Goal: Task Accomplishment & Management: Complete application form

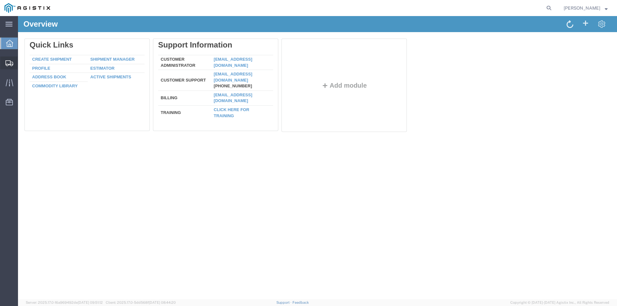
click at [0, 0] on span "Create from Template" at bounding box center [0, 0] width 0 height 0
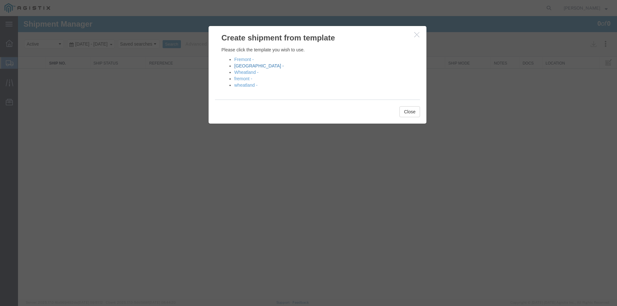
click at [238, 68] on link "[GEOGRAPHIC_DATA] -" at bounding box center [258, 65] width 49 height 5
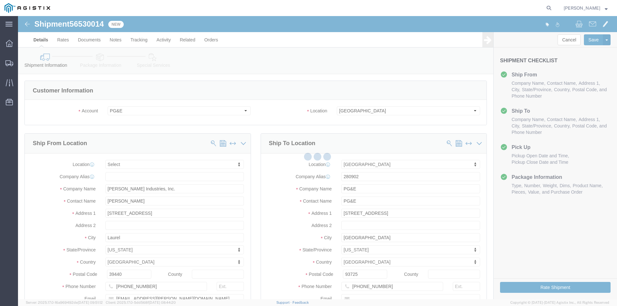
select select
select select "19745"
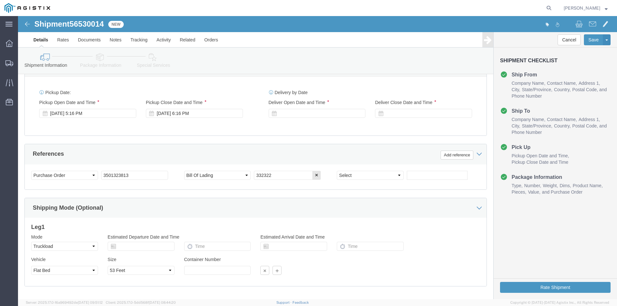
scroll to position [289, 0]
click div "[DATE] 5:16 PM"
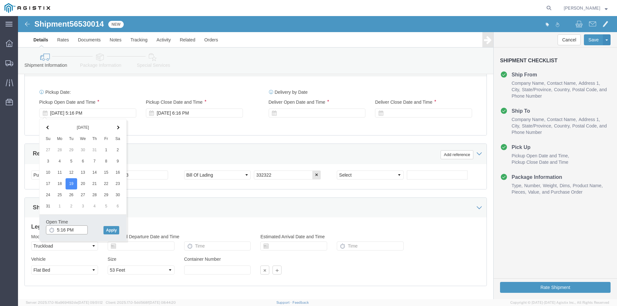
click input "5:16 PM"
type input "7:00am PM"
click button "Apply"
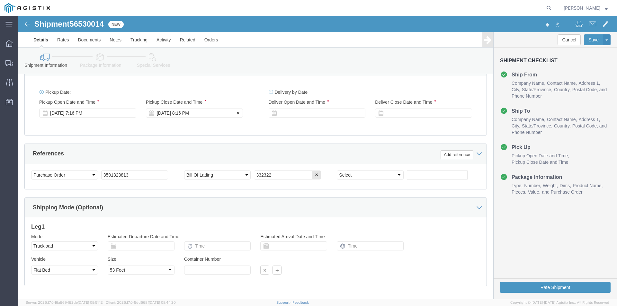
click div "[DATE] 8:16 PM"
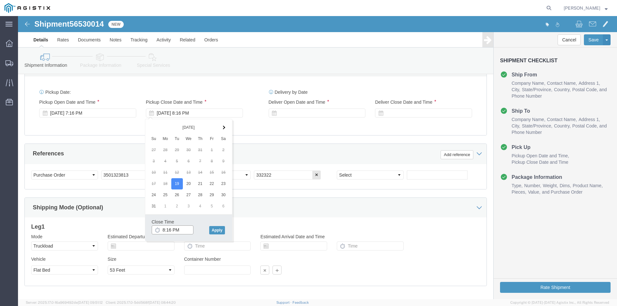
click input "8:16 PM"
type input "4:00 PM"
click button "Apply"
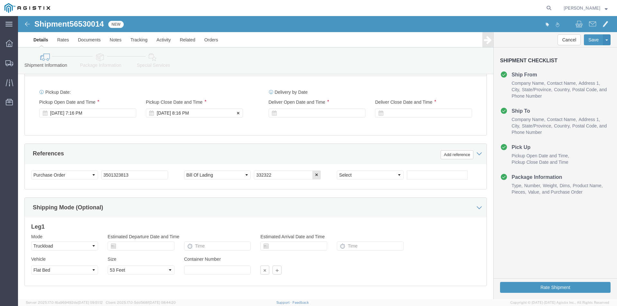
click div "[DATE] 8:16 PM"
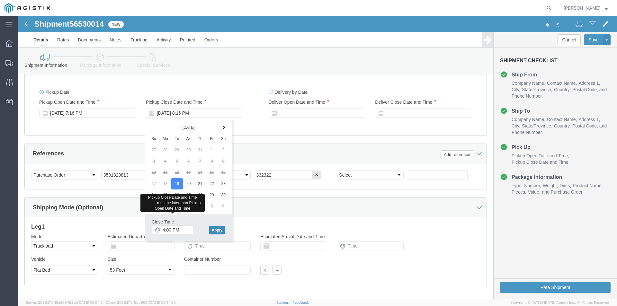
click button "Apply"
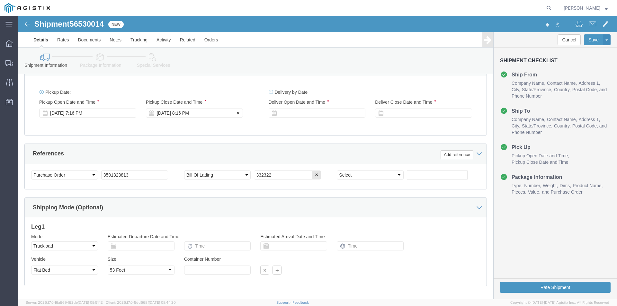
click div "[DATE] 8:16 PM"
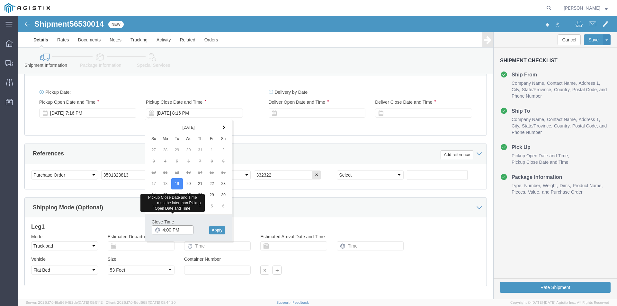
click input "4:00 PM"
click div "[DATE] 7:16 PM"
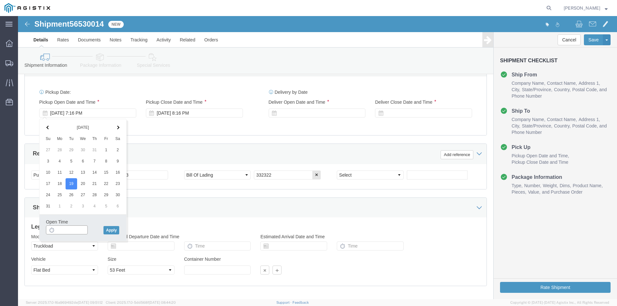
click input "text"
type input "7am"
click button "Apply"
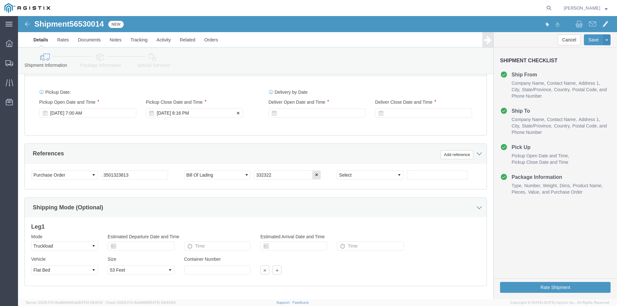
click div "[DATE] 8:16 PM"
click button "Apply"
click div
click input "9:16 PM"
click input "7:16 PM"
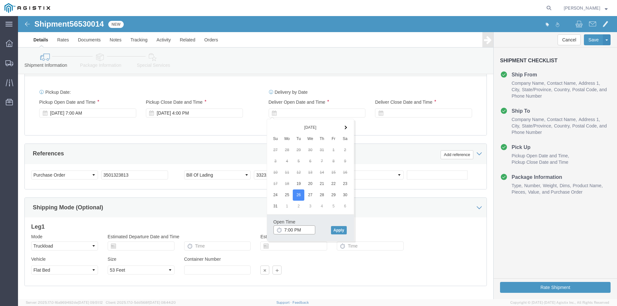
click input "7:00 PM"
type input "7:00 am"
click button "Apply"
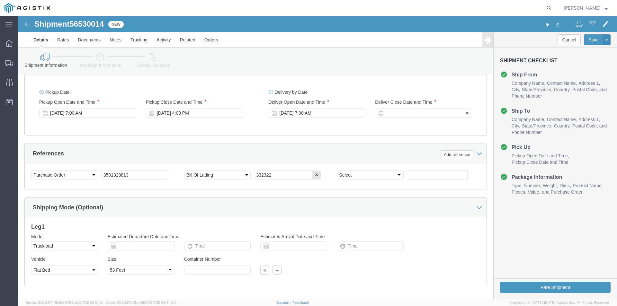
click div
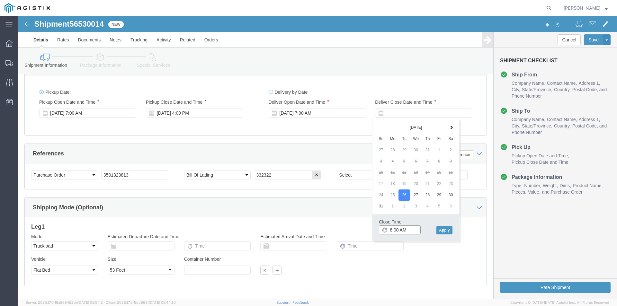
drag, startPoint x: 374, startPoint y: 214, endPoint x: 378, endPoint y: 214, distance: 4.2
click input "8:00 AM"
drag, startPoint x: 385, startPoint y: 213, endPoint x: 391, endPoint y: 212, distance: 6.1
click input "4:00 AM"
type input "4:00 PM"
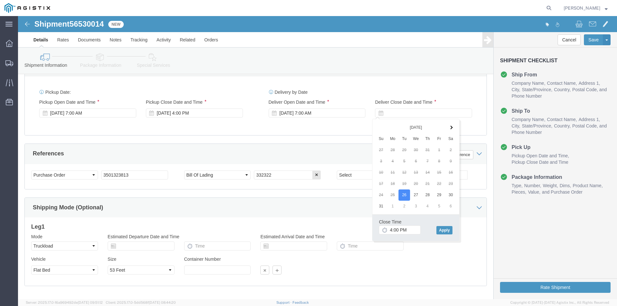
click div "Close Time 4:00 PM [DATE] 8:00 AM - [DATE] 8:00 AM Cancel Apply"
click button "Apply"
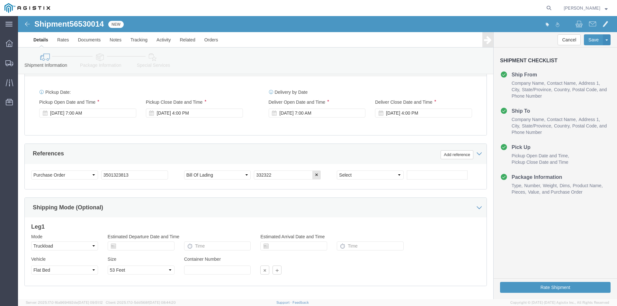
drag, startPoint x: 141, startPoint y: 153, endPoint x: 134, endPoint y: 159, distance: 9.6
click div "Select Account Type Activity ID Airline Appointment Number ASN Batch Request # …"
drag, startPoint x: 104, startPoint y: 160, endPoint x: 76, endPoint y: 161, distance: 28.6
click div "Select Account Type Activity ID Airline Appointment Number ASN Batch Request # …"
type input "3501312514"
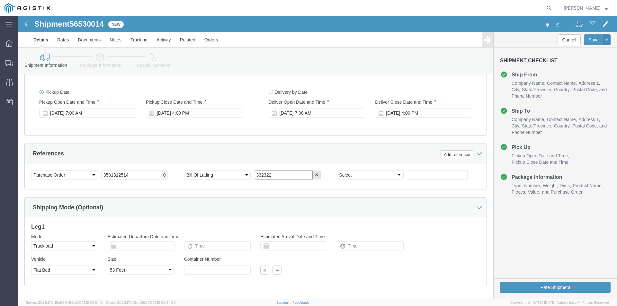
drag, startPoint x: 261, startPoint y: 161, endPoint x: 223, endPoint y: 164, distance: 37.7
click div "Select Account Type Activity ID Airline Appointment Number ASN Batch Request # …"
type input "346413"
click select "Select Account Type Activity ID Airline Appointment Number ASN Batch Request # …"
select select "BOOKINGNUM"
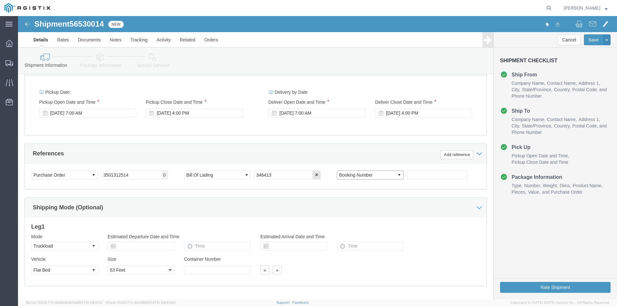
click select "Select Account Type Activity ID Airline Appointment Number ASN Batch Request # …"
click input "text"
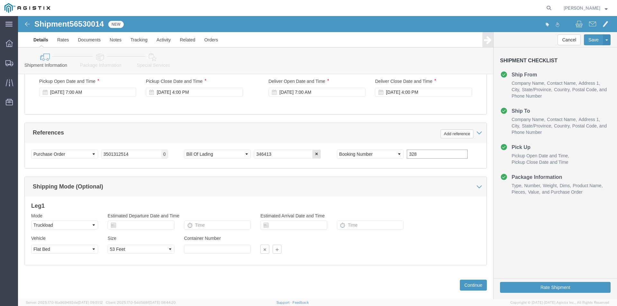
scroll to position [321, 0]
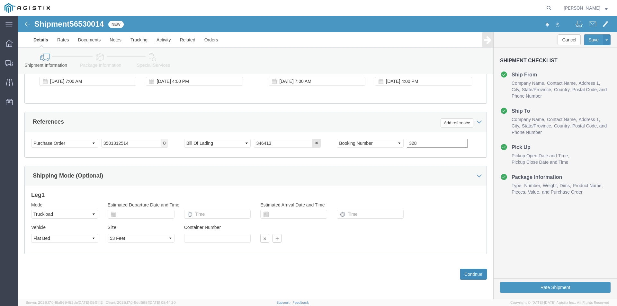
type input "328"
click button "Continue"
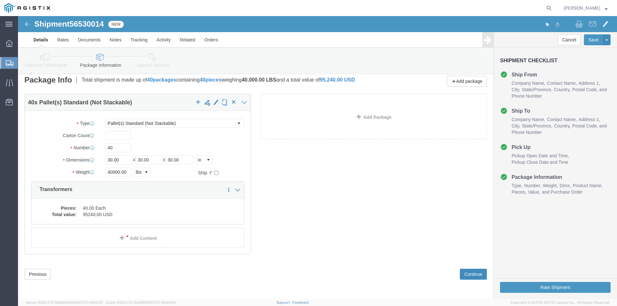
scroll to position [9, 0]
click button "Rate Shipment"
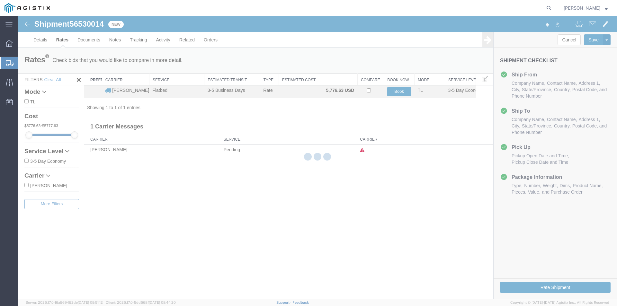
scroll to position [0, 0]
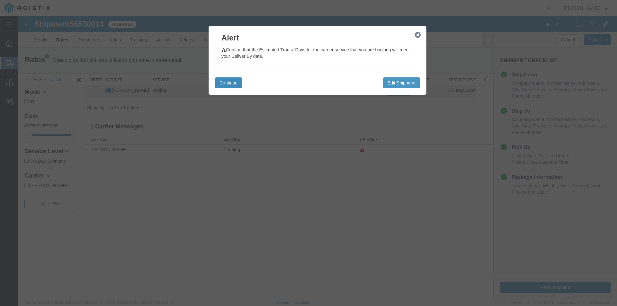
click at [238, 84] on button "Continue" at bounding box center [228, 82] width 27 height 11
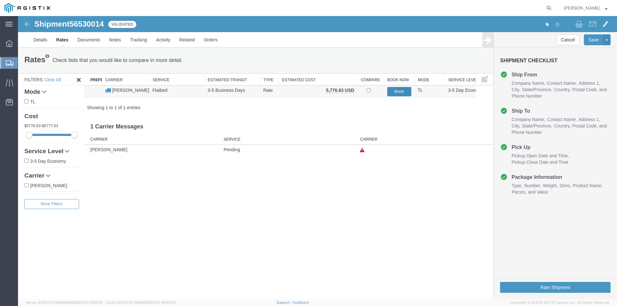
click at [404, 92] on button "Book" at bounding box center [399, 91] width 24 height 9
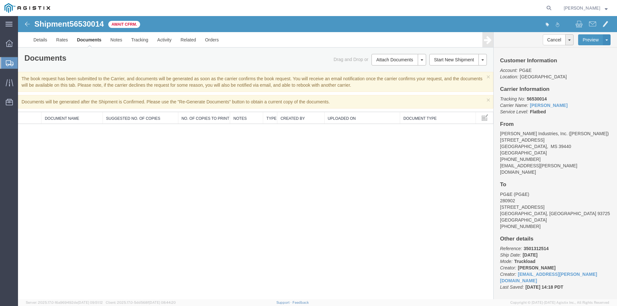
click at [0, 0] on span "Create from Template" at bounding box center [0, 0] width 0 height 0
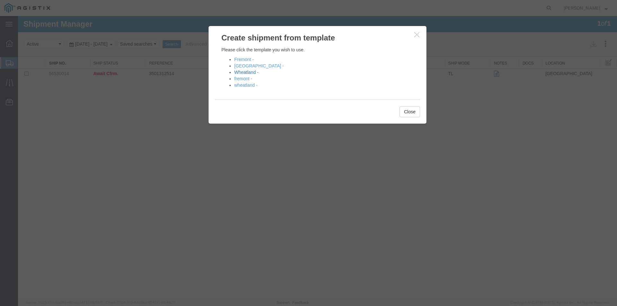
click at [244, 71] on link "Wheatland -" at bounding box center [246, 72] width 24 height 5
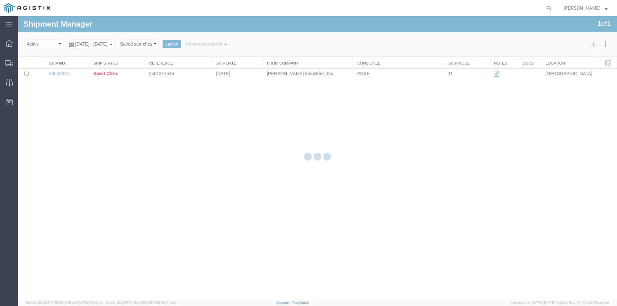
select select "19996"
select select "CUSTREF"
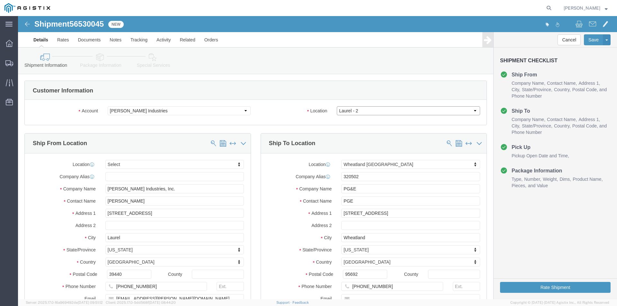
click select "Select [PERSON_NAME] [PERSON_NAME] - 2"
click select "Select [PERSON_NAME] Industries PG&E"
select select "9596"
click select "Select [PERSON_NAME] Industries PG&E"
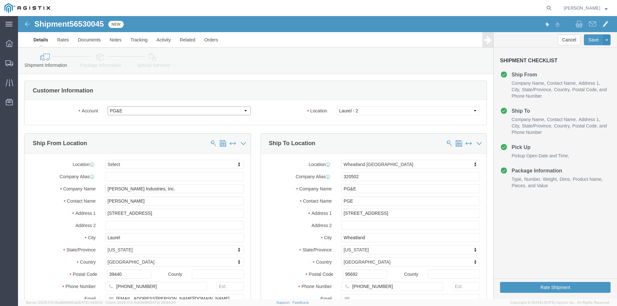
select select "PURCHORD"
select select
select select "19996"
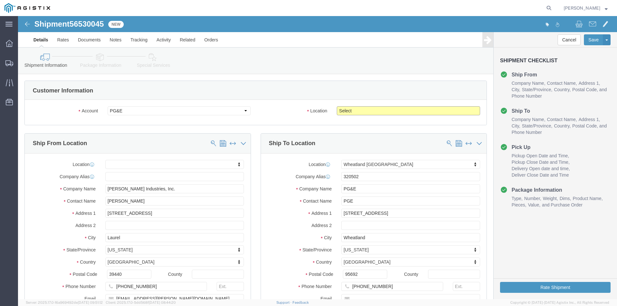
click select "Select All Others [GEOGRAPHIC_DATA] [GEOGRAPHIC_DATA] [GEOGRAPHIC_DATA] [GEOGRA…"
select select "19996"
click select "Select All Others [GEOGRAPHIC_DATA] [GEOGRAPHIC_DATA] [GEOGRAPHIC_DATA] [GEOGRA…"
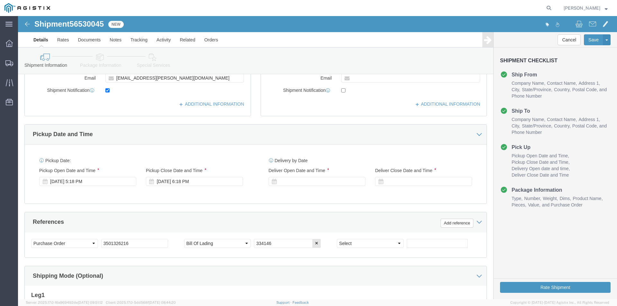
scroll to position [225, 0]
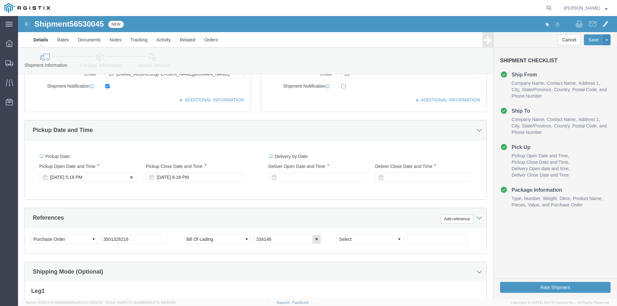
click div "[DATE] 5:18 PM"
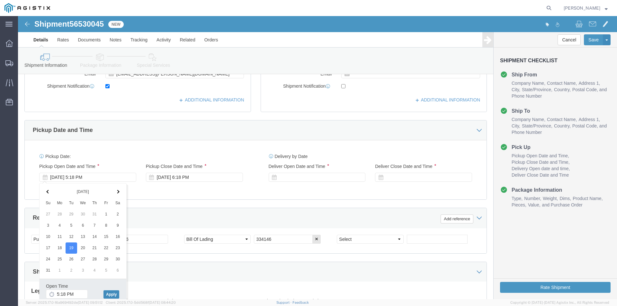
click button "Apply"
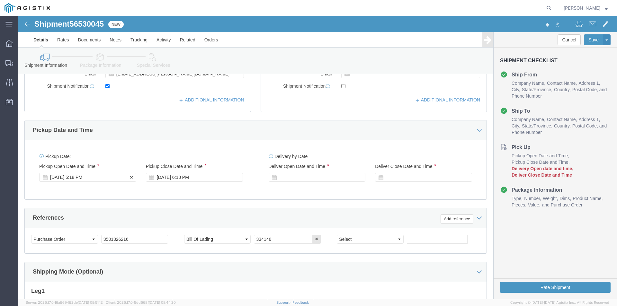
click div "[DATE] 5:18 PM"
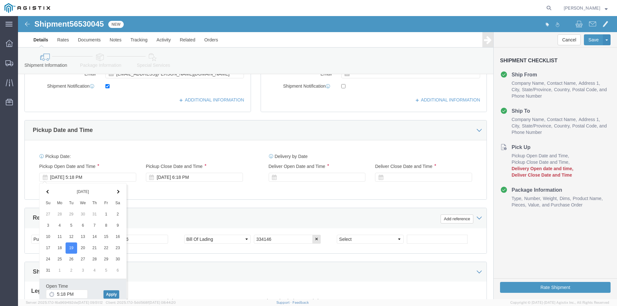
click button "Apply"
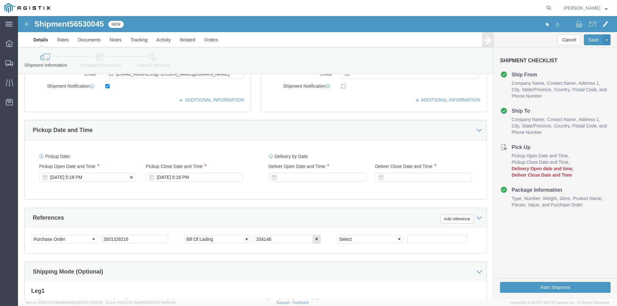
click div "[DATE] 5:18 PM"
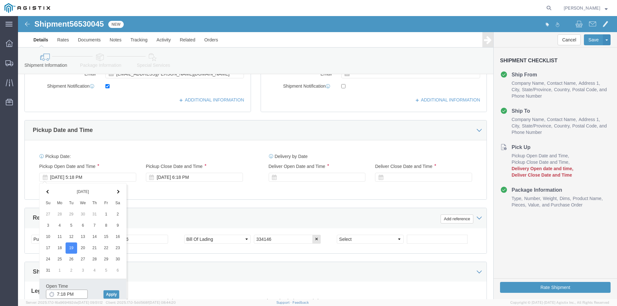
click input "7:18 PM"
click input "7:00 PM"
type input "7:00 am"
click button "Apply"
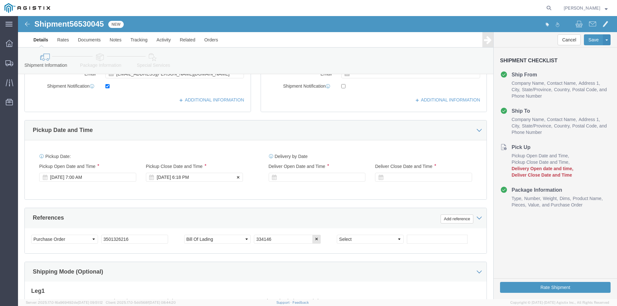
click div "[DATE] 6:18 PM"
click input "4:18 PM"
type input "4:00 PM"
click button "Apply"
click div
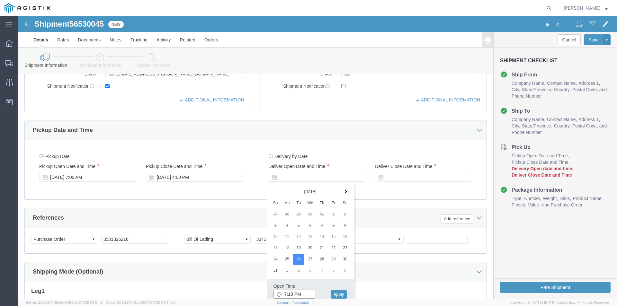
click input "7:18 PM"
click input "7:00 PM"
type input "7:00 am"
click button "Apply"
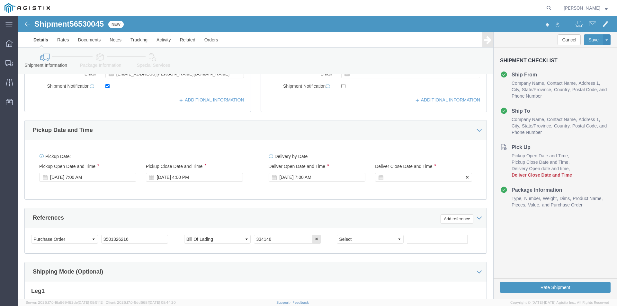
click div
click input "8:00 AM"
click input "4:00 AM"
type input "4:00 pm"
click button "Apply"
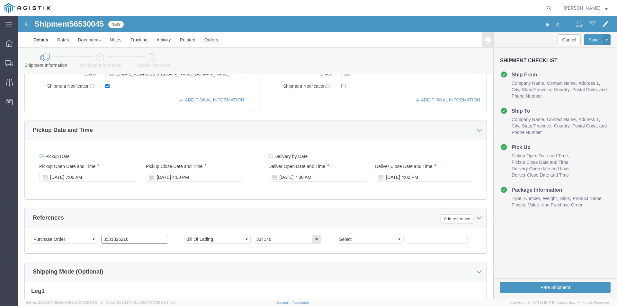
drag, startPoint x: 119, startPoint y: 225, endPoint x: 84, endPoint y: 228, distance: 34.8
click div "Select Account Type Activity ID Airline Appointment Number ASN Batch Request # …"
click input "3501326216"
drag, startPoint x: 102, startPoint y: 223, endPoint x: 85, endPoint y: 222, distance: 17.4
click input "3501326216"
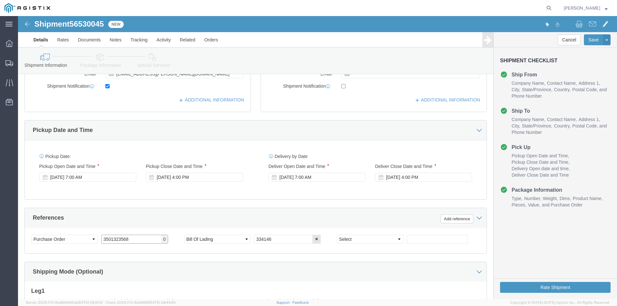
type input "3501323568"
drag, startPoint x: 256, startPoint y: 222, endPoint x: 270, endPoint y: 224, distance: 14.6
click input "334146"
drag, startPoint x: 245, startPoint y: 224, endPoint x: 233, endPoint y: 224, distance: 11.9
click div "Select Account Type Activity ID Airline Appointment Number ASN Batch Request # …"
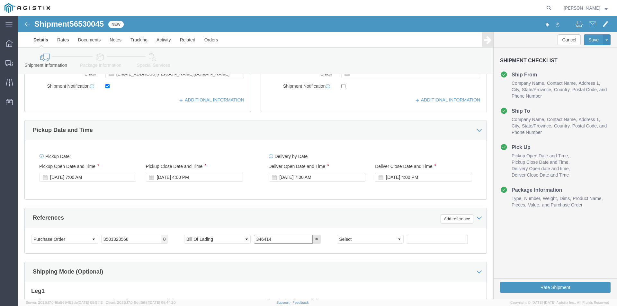
type input "346414"
click select "Select Account Type Activity ID Airline Appointment Number ASN Batch Request # …"
select select "BOOKINGNUM"
click select "Select Account Type Activity ID Airline Appointment Number ASN Batch Request # …"
click input "text"
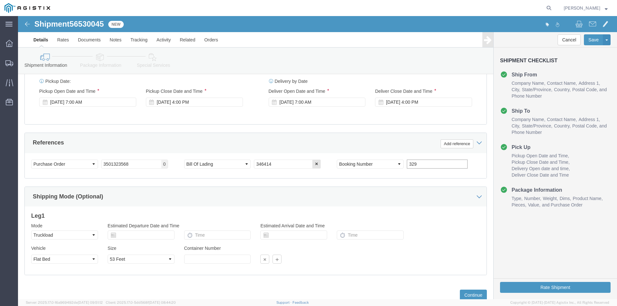
scroll to position [289, 0]
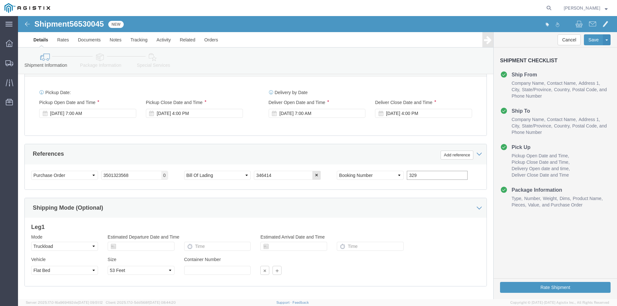
type input "329"
click div "Leg 1 Mode Select Air Less than Truckload Multi-Leg Ocean Freight Rail Small Pa…"
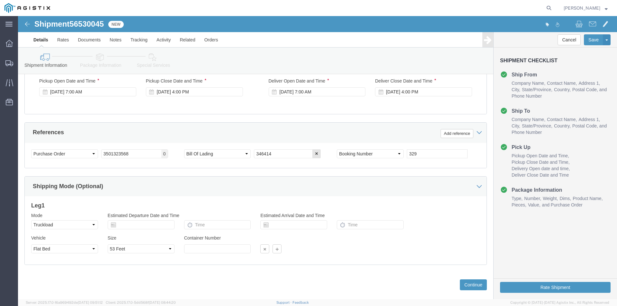
scroll to position [321, 0]
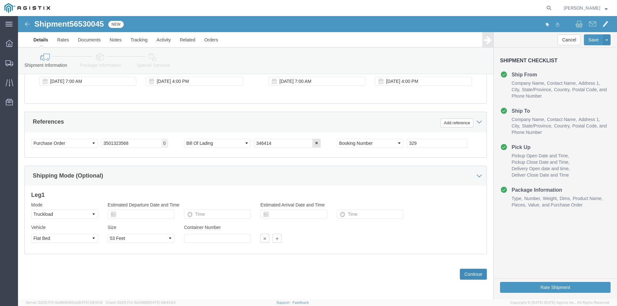
click button "Continue"
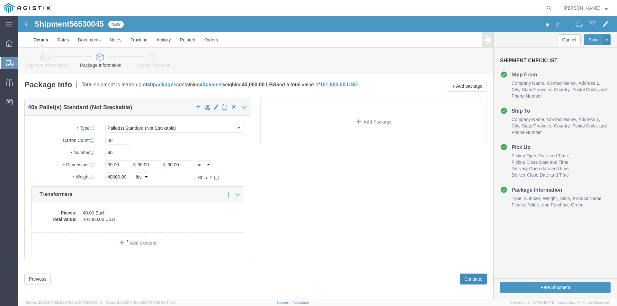
scroll to position [9, 0]
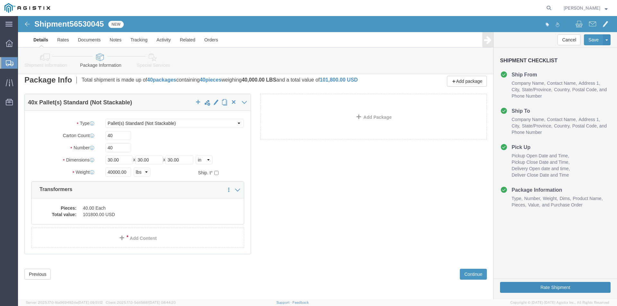
click button "Rate Shipment"
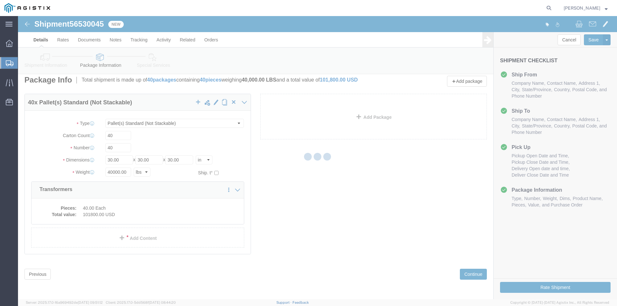
scroll to position [0, 0]
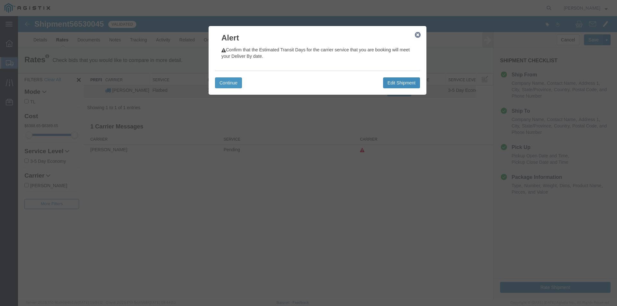
click at [401, 83] on button "Edit Shipment" at bounding box center [401, 82] width 37 height 11
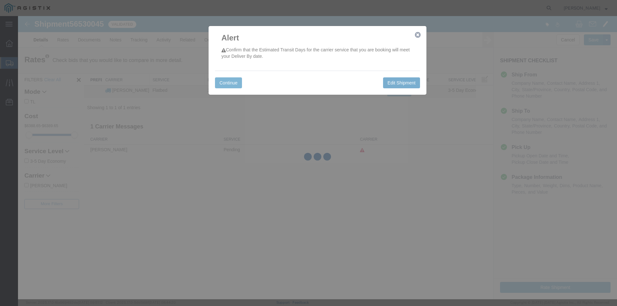
select select "19996"
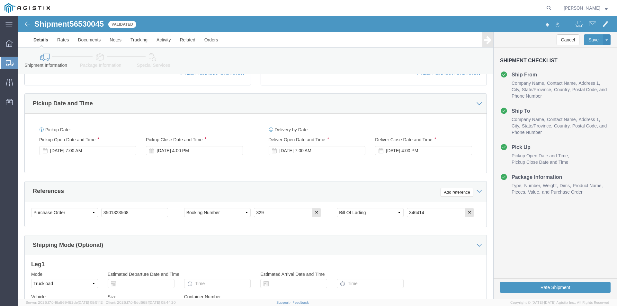
scroll to position [321, 0]
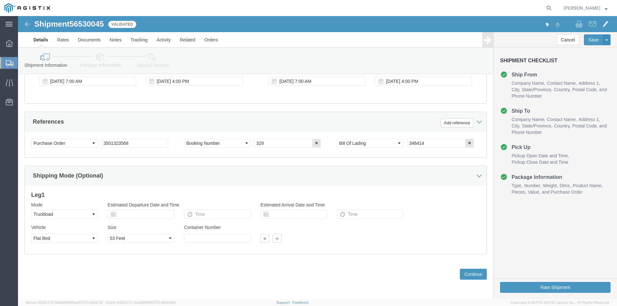
click div "Size Select 20 Feet 28 Feet 35 Feet 40 Feet 48 Feet 53 Feet"
click button "Rate Shipment"
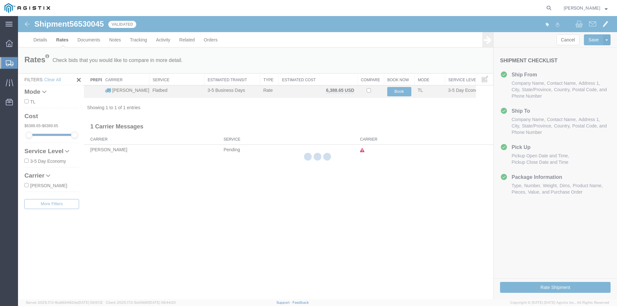
scroll to position [0, 0]
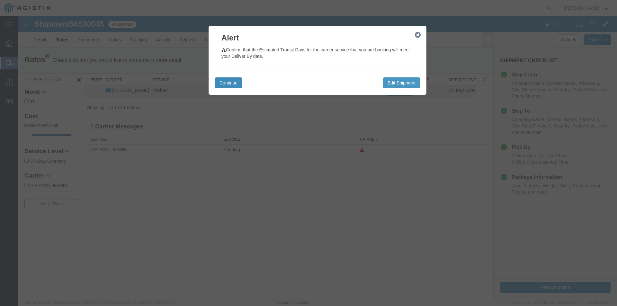
click at [228, 78] on button "Continue" at bounding box center [228, 82] width 27 height 11
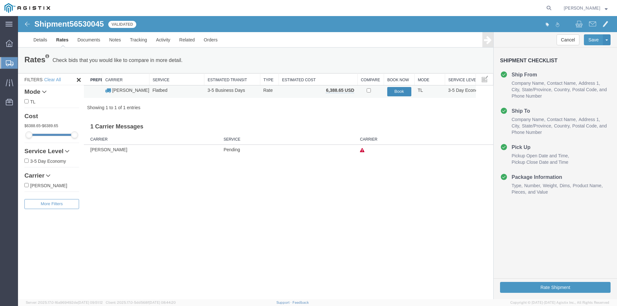
click at [396, 91] on button "Book" at bounding box center [399, 91] width 24 height 9
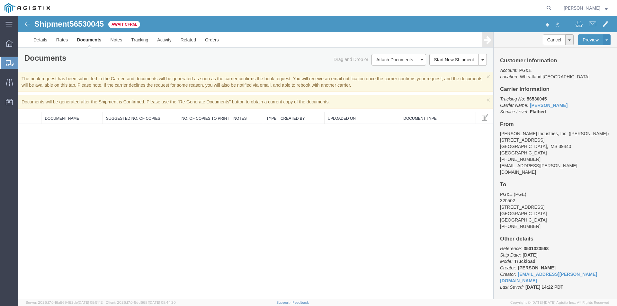
click at [26, 25] on img at bounding box center [27, 24] width 8 height 8
